Goal: Task Accomplishment & Management: Manage account settings

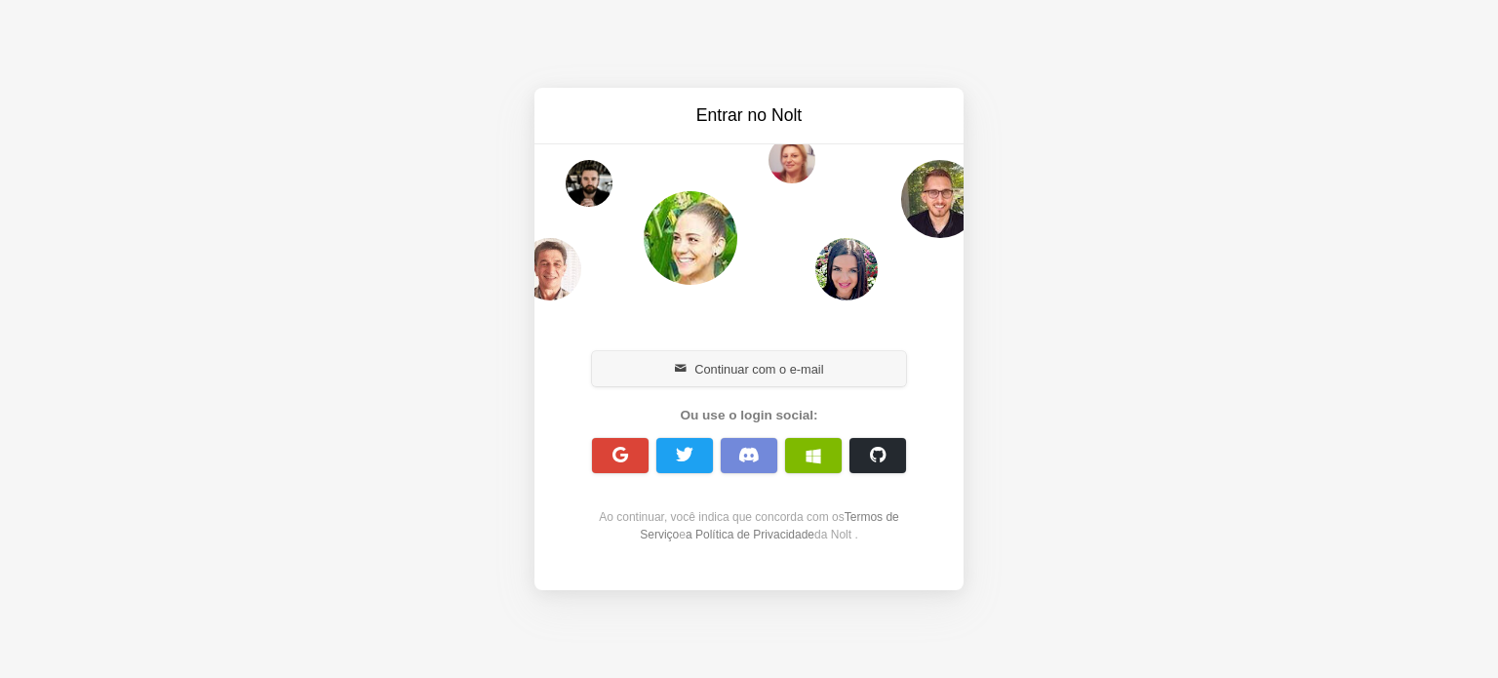
click at [726, 377] on font "Continuar com o e-mail" at bounding box center [759, 369] width 129 height 15
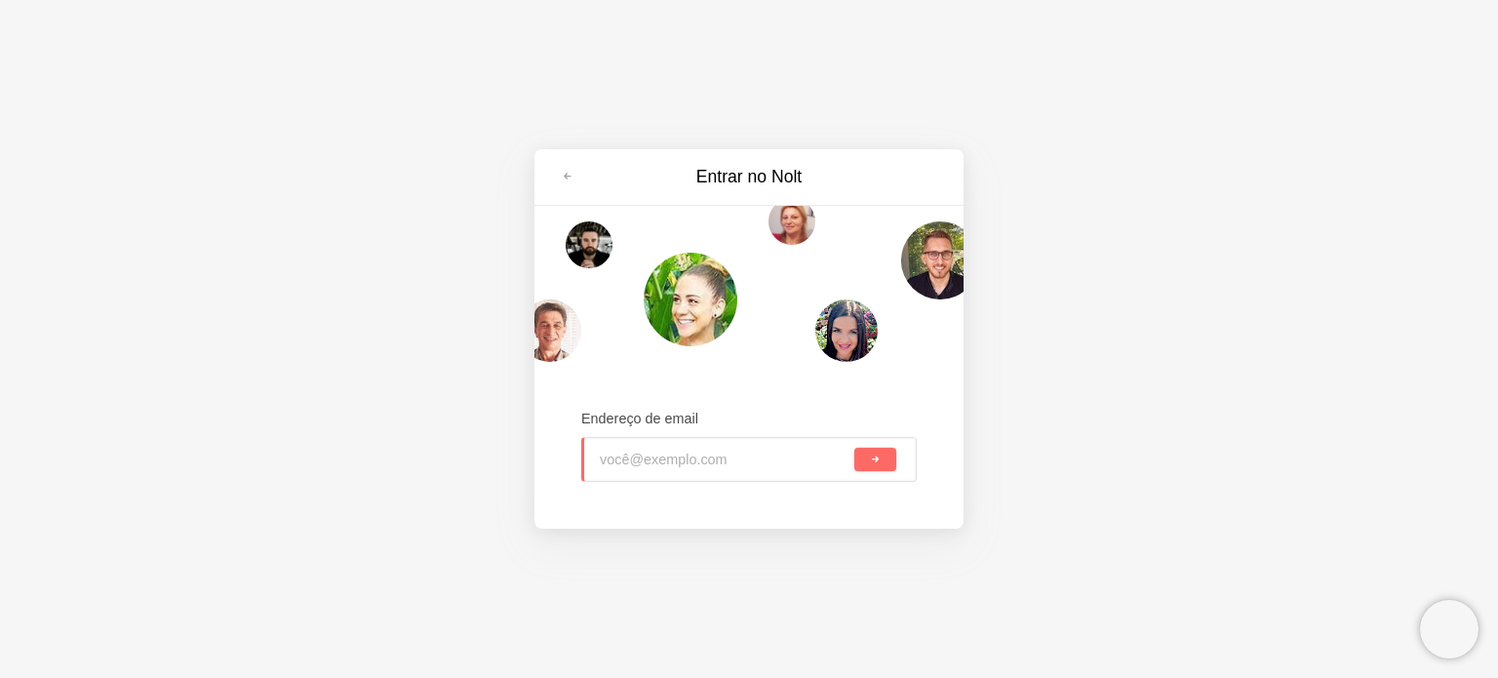
click at [714, 460] on input "email" at bounding box center [725, 459] width 251 height 43
type input "[EMAIL_ADDRESS][DOMAIN_NAME]"
click at [875, 461] on span "submit" at bounding box center [875, 460] width 11 height 11
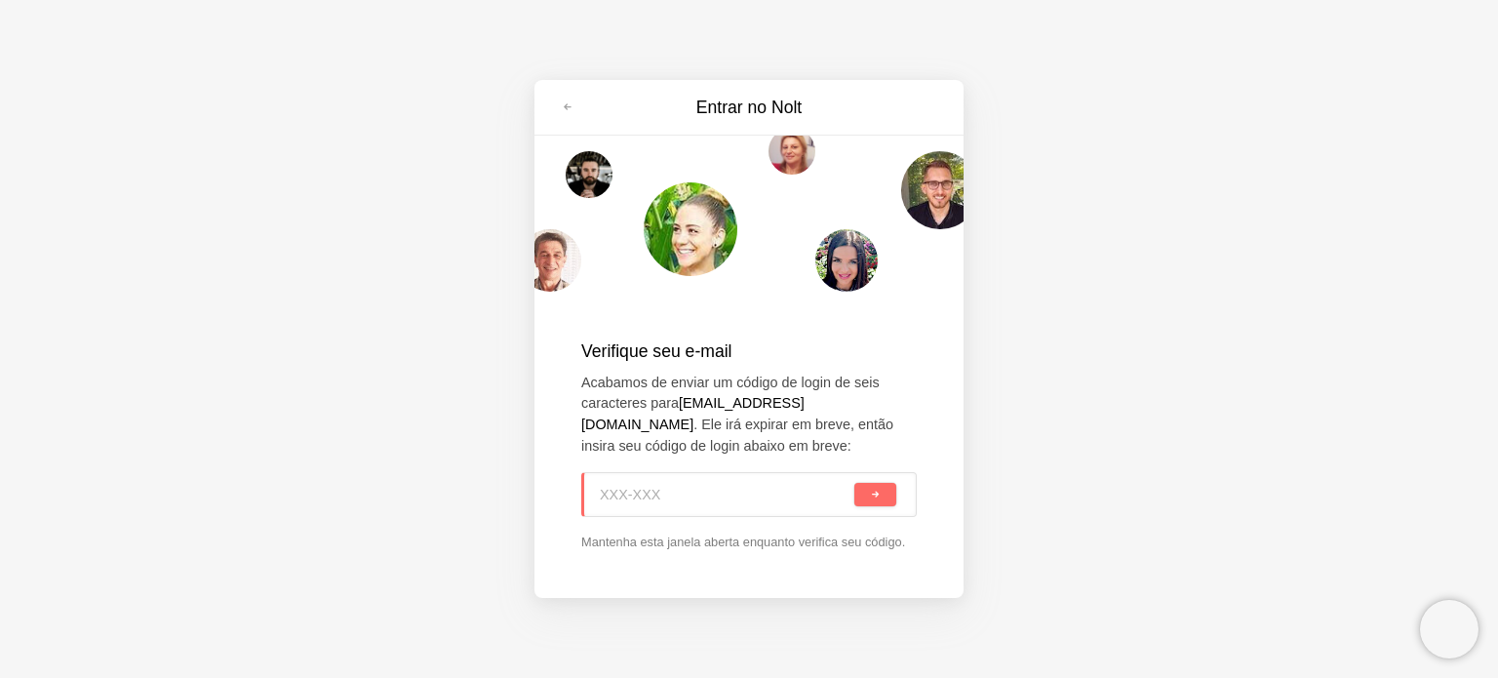
click at [681, 503] on input at bounding box center [725, 494] width 251 height 43
paste input "8BB-EX1"
type input "8BB-EX1"
click at [876, 495] on span "submit" at bounding box center [875, 495] width 11 height 11
